Goal: Find specific page/section: Find specific page/section

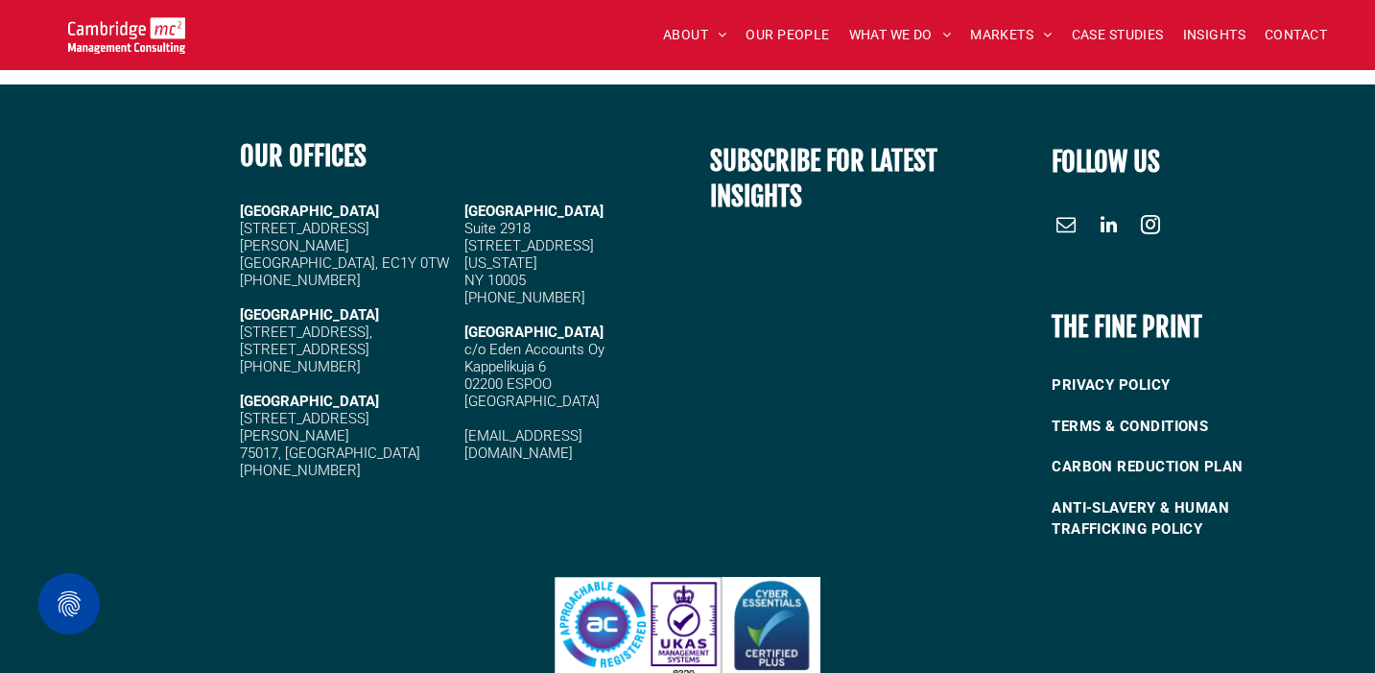
scroll to position [2421, 0]
click at [1114, 240] on span "linkedin" at bounding box center [1108, 224] width 31 height 31
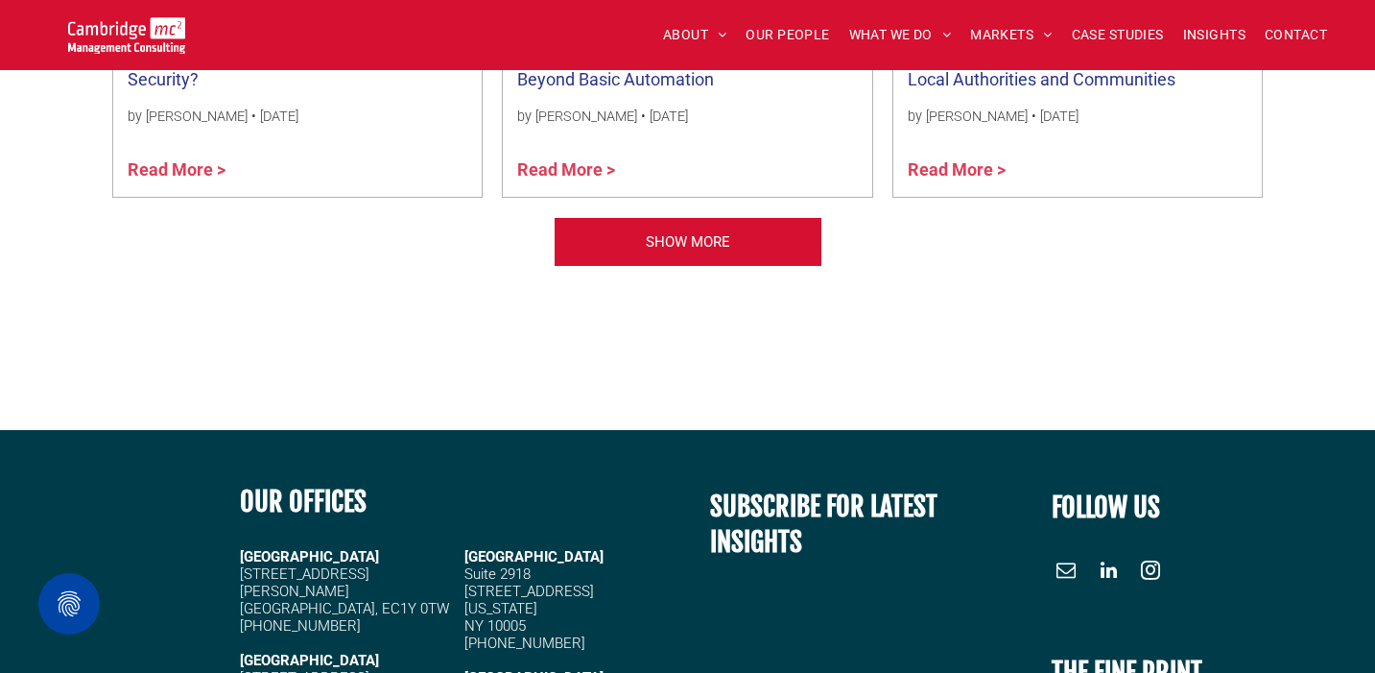
scroll to position [1943, 0]
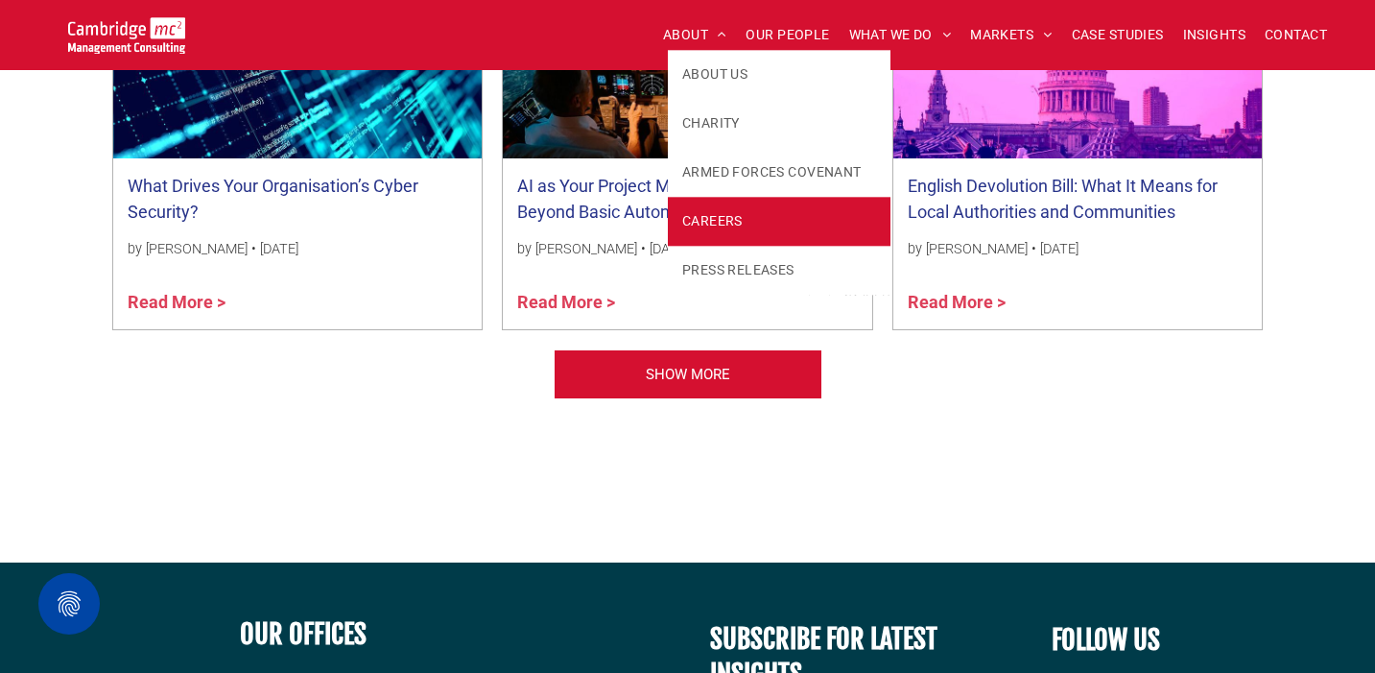
click at [714, 211] on span "CAREERS" at bounding box center [712, 221] width 60 height 20
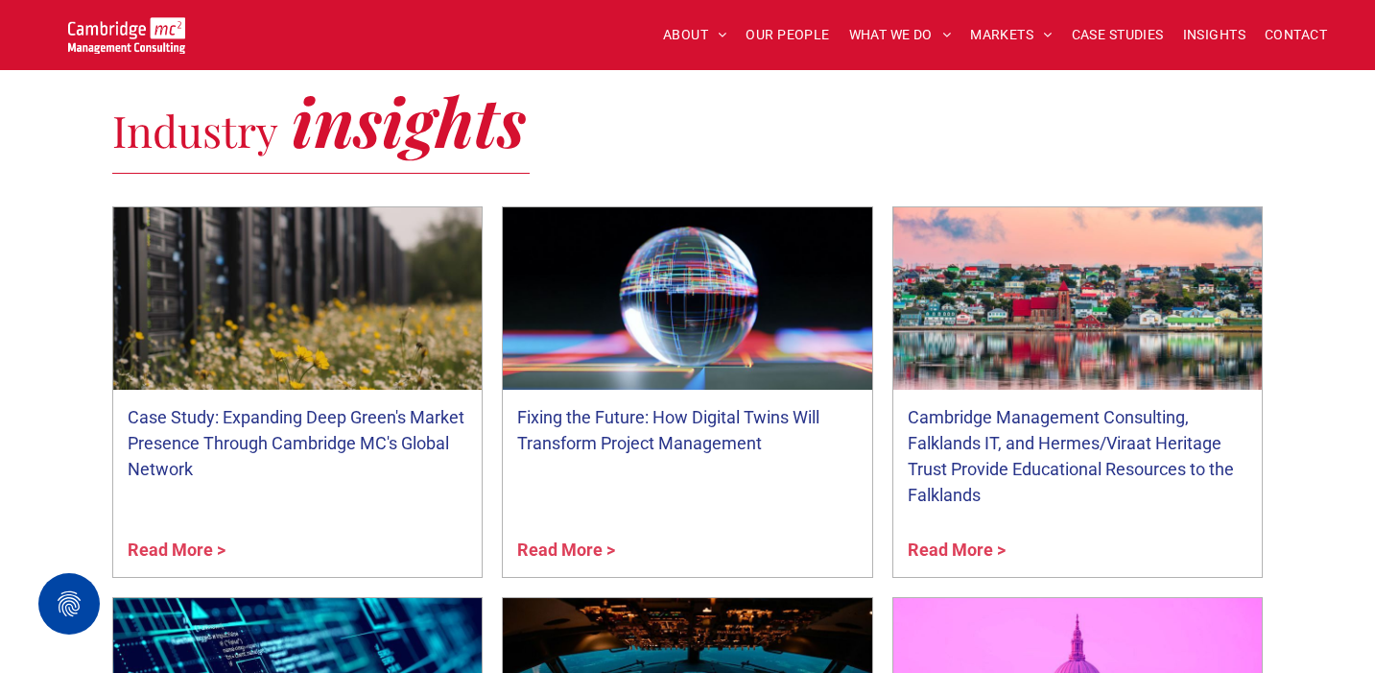
scroll to position [1389, 0]
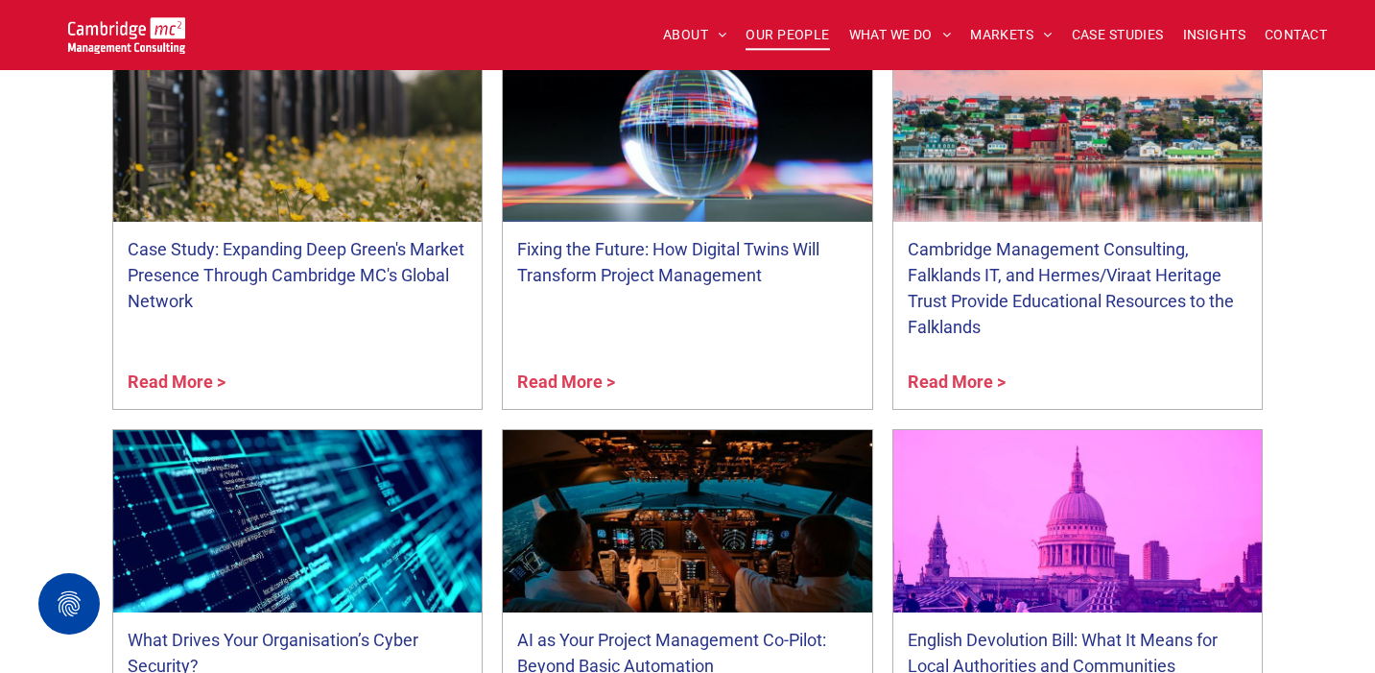
click at [796, 36] on span "OUR PEOPLE" at bounding box center [787, 35] width 83 height 30
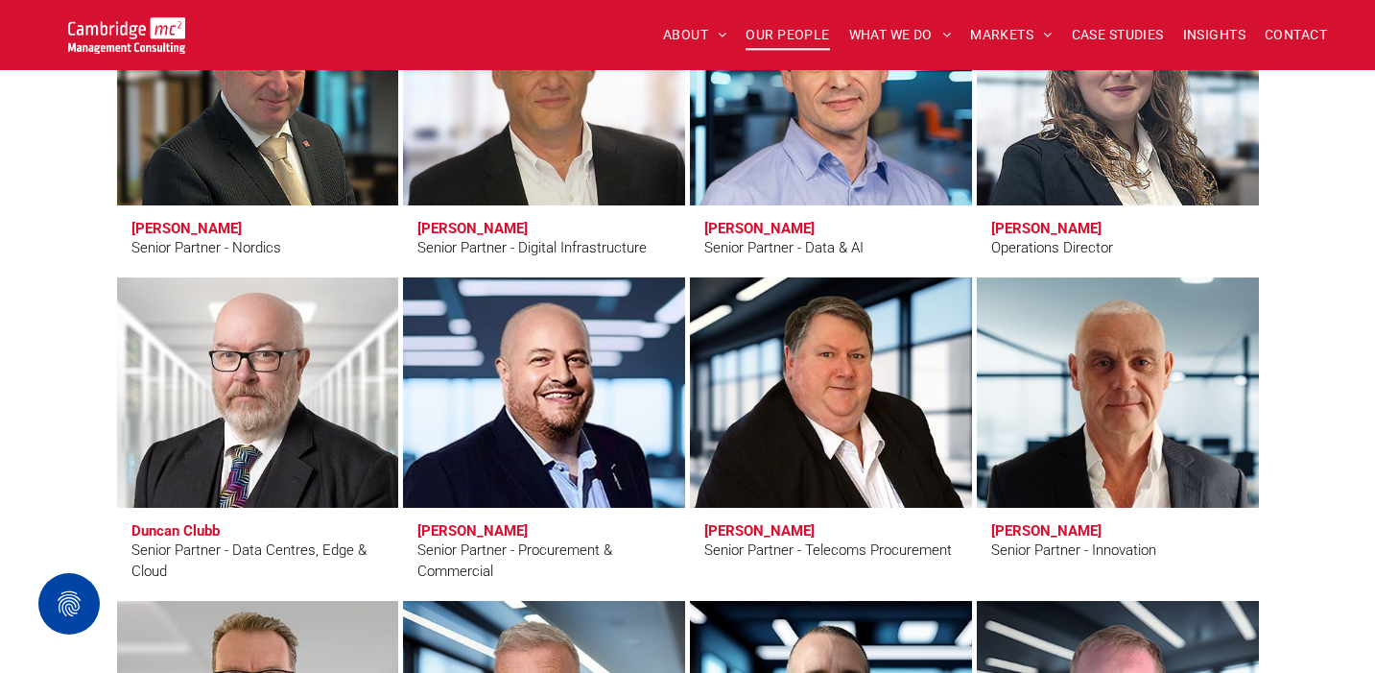
scroll to position [2728, 0]
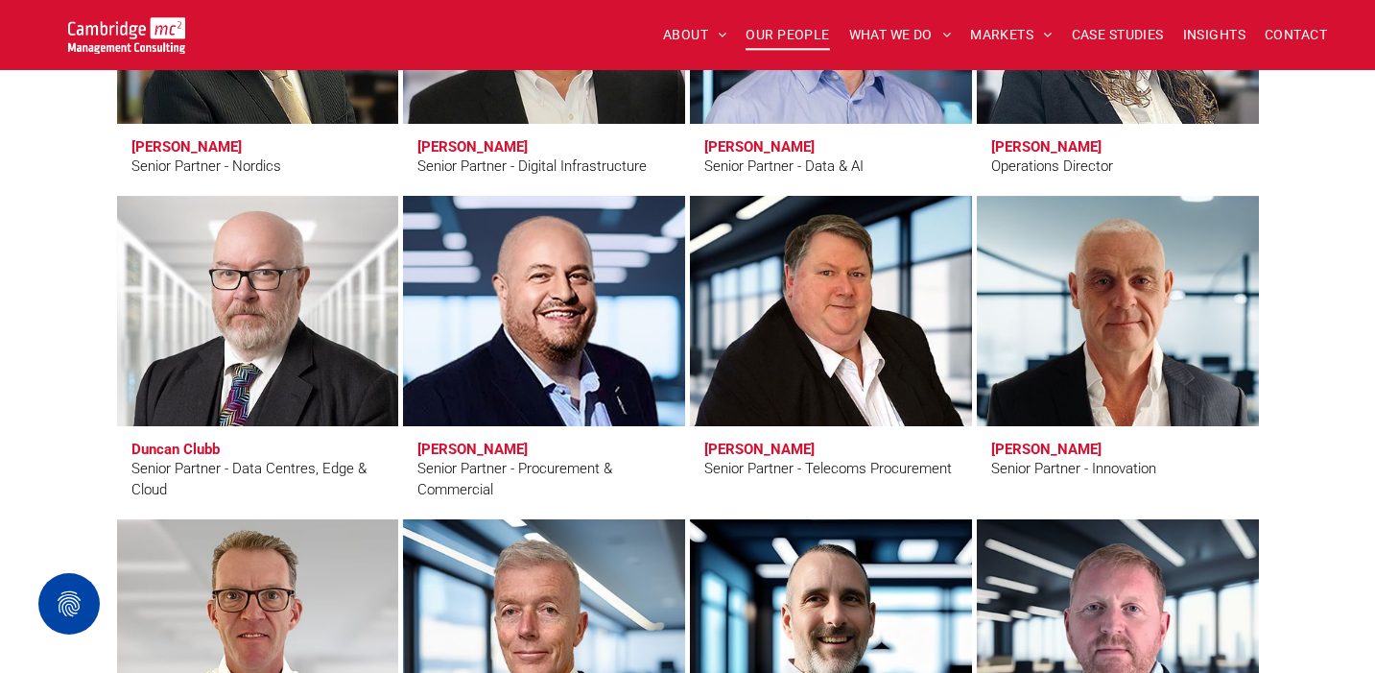
click at [588, 351] on link "Andy Everest" at bounding box center [543, 311] width 298 height 244
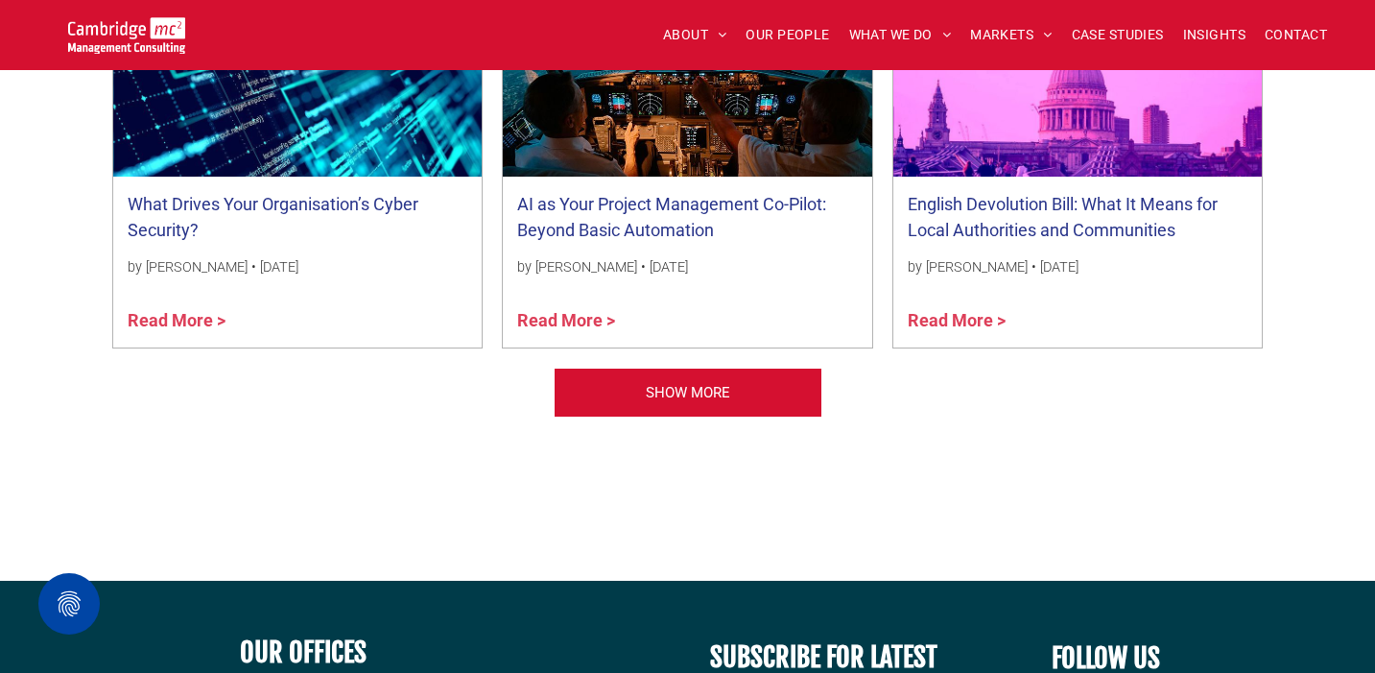
scroll to position [1927, 0]
